Goal: Browse casually: Explore the website without a specific task or goal

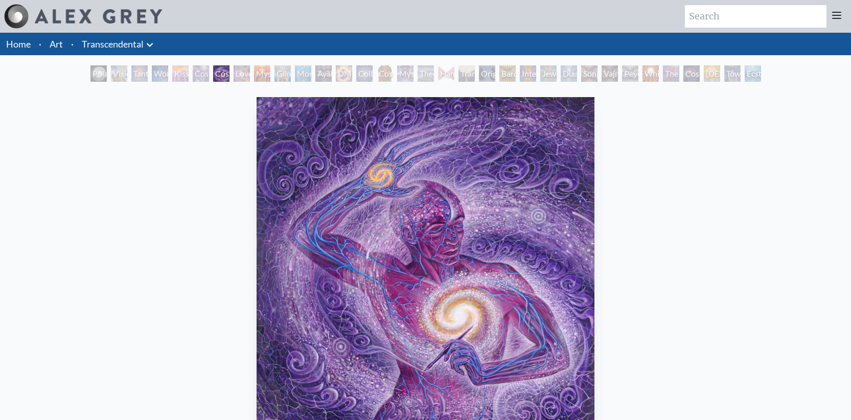
click at [275, 73] on div "Glimpsing the Empyrean" at bounding box center [283, 73] width 16 height 16
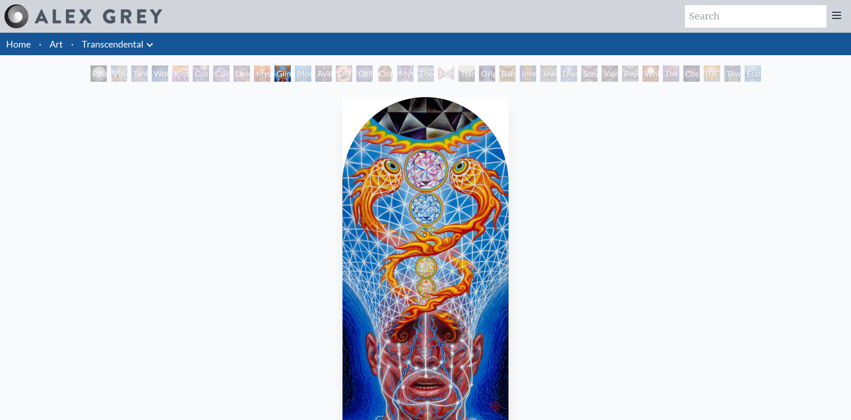
click at [348, 75] on div "DMT - The Spirit Molecule" at bounding box center [344, 73] width 16 height 16
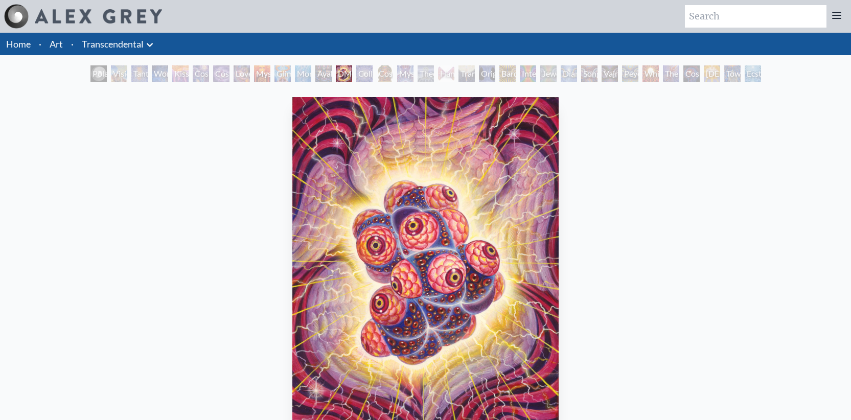
click at [413, 72] on div "Mystic Eye" at bounding box center [405, 73] width 16 height 16
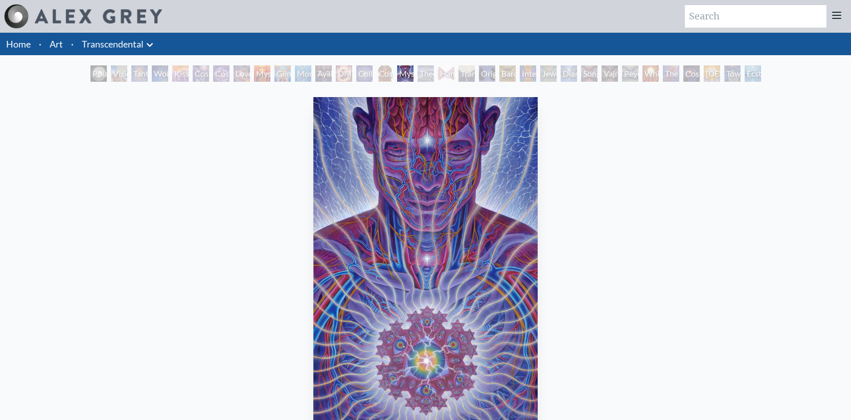
click at [475, 72] on div "Transfiguration" at bounding box center [467, 73] width 16 height 16
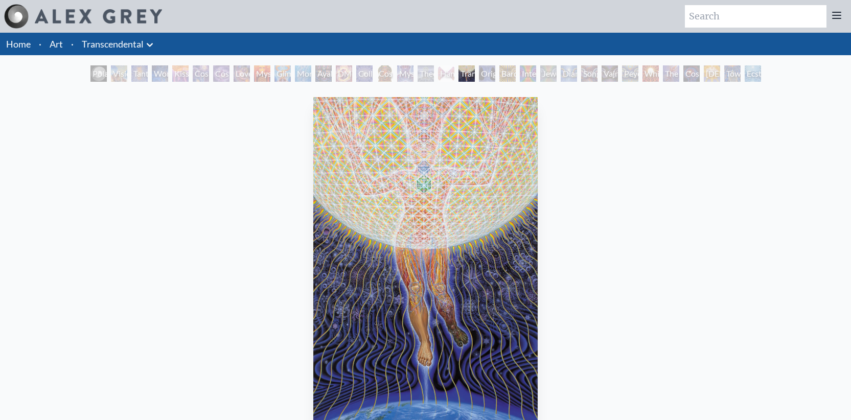
click at [516, 74] on div "Bardo Being" at bounding box center [507, 73] width 16 height 16
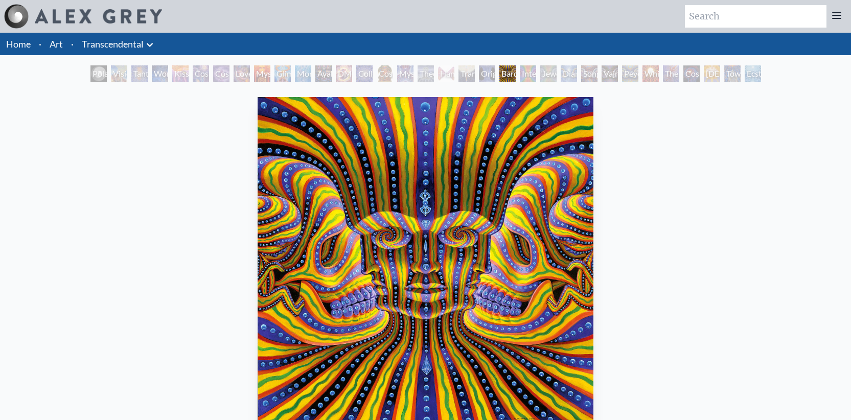
click at [560, 77] on div "Polar Unity Spiral Visionary Origin of Language Tantra Wonder Kiss of the [MEDI…" at bounding box center [425, 74] width 675 height 19
click at [568, 76] on div "Diamond Being" at bounding box center [569, 73] width 16 height 16
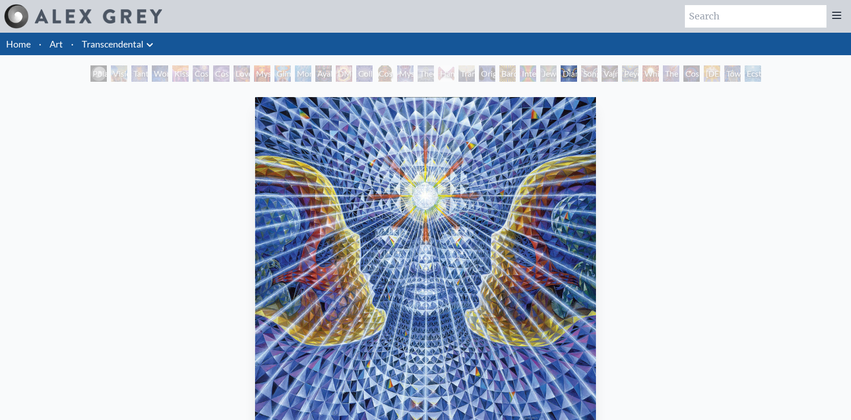
click at [604, 76] on div "Vajra Being" at bounding box center [610, 73] width 16 height 16
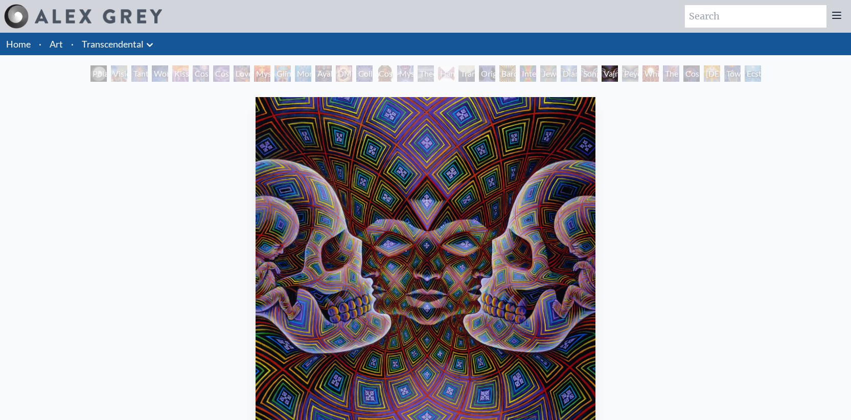
click at [659, 79] on div "White Light" at bounding box center [651, 73] width 16 height 16
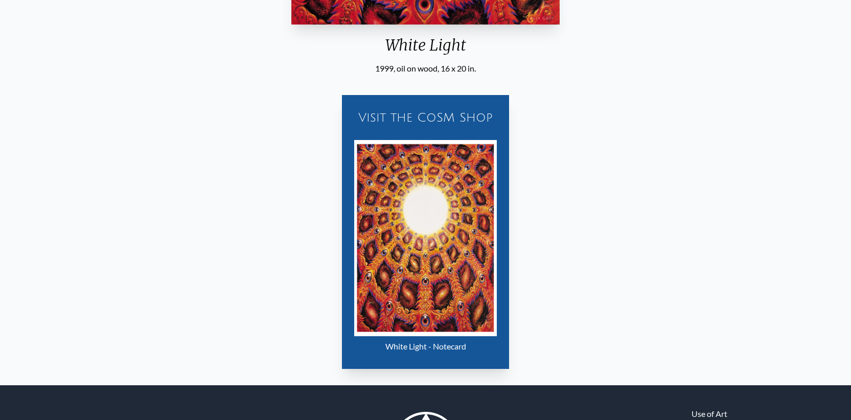
scroll to position [493, 0]
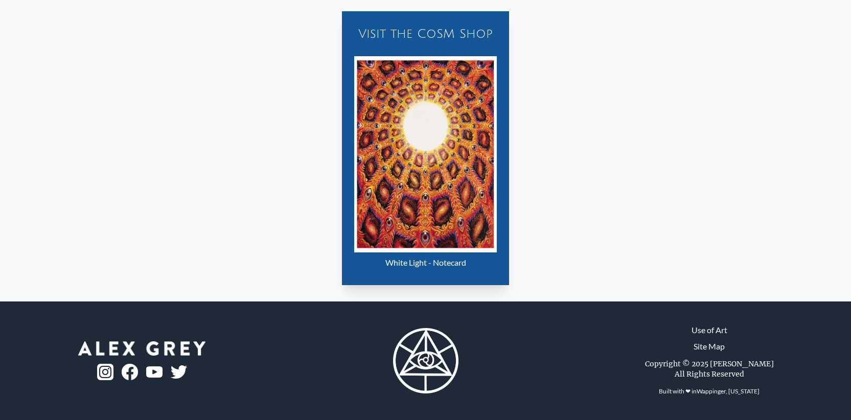
click at [106, 374] on img at bounding box center [105, 372] width 16 height 16
